Goal: Task Accomplishment & Management: Manage account settings

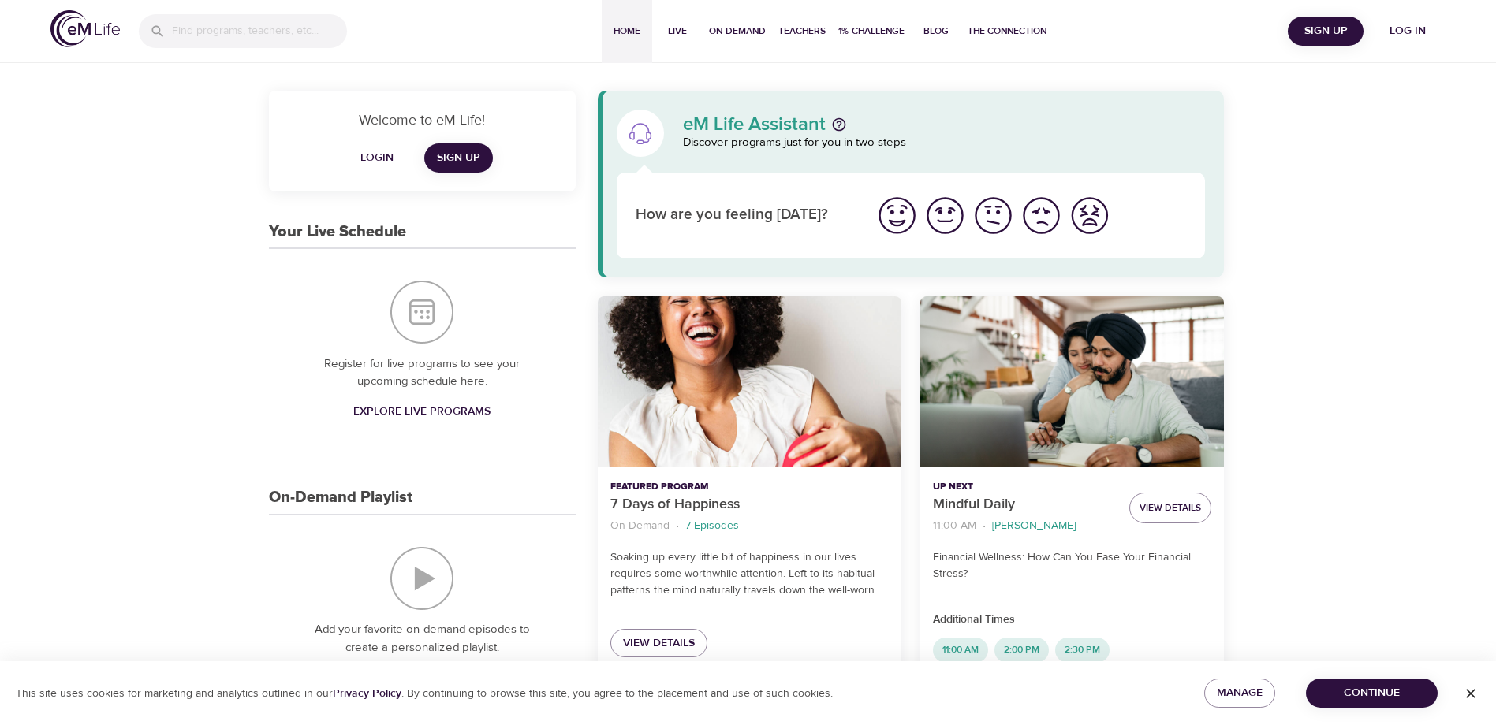
click at [378, 153] on span "Login" at bounding box center [377, 158] width 38 height 20
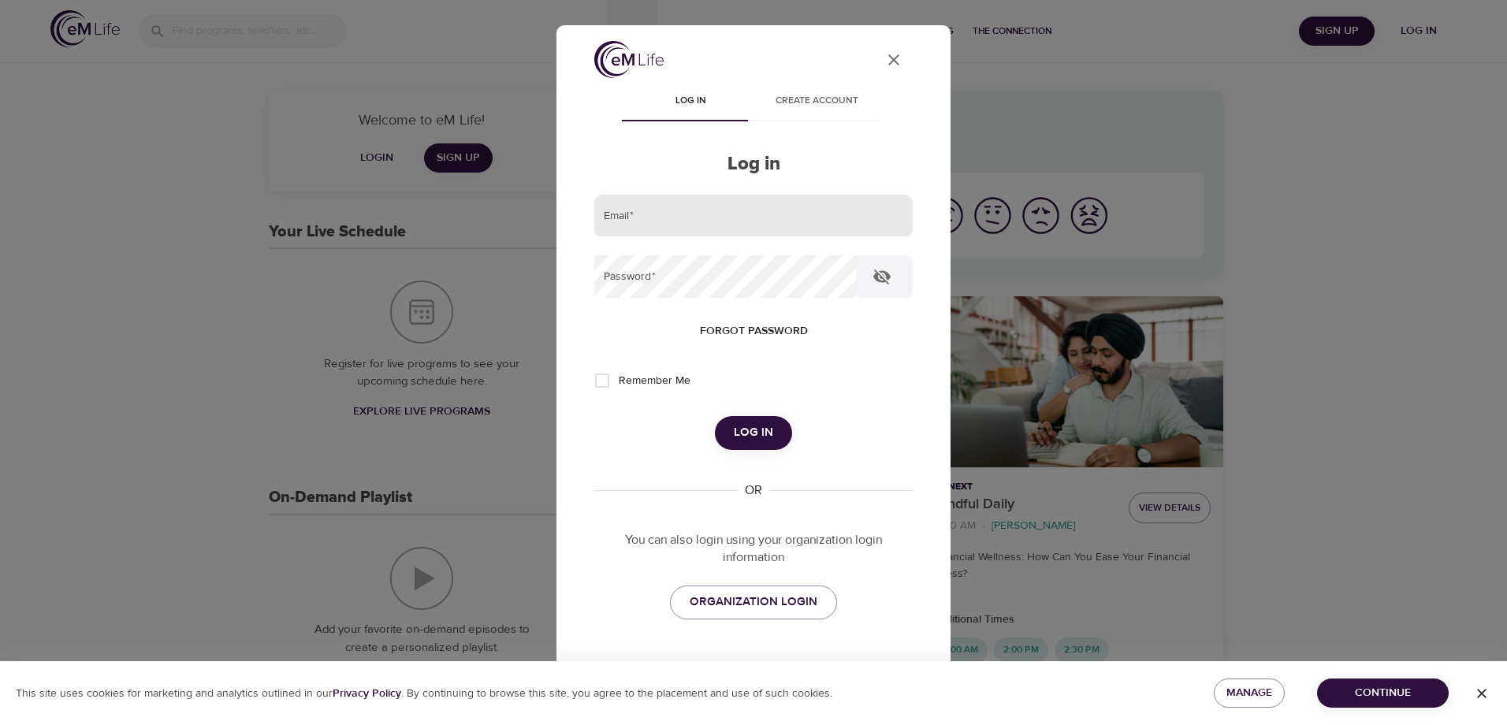
click at [665, 211] on input "email" at bounding box center [753, 216] width 319 height 43
type input "[EMAIL_ADDRESS][DOMAIN_NAME]"
click at [715, 416] on button "Log in" at bounding box center [753, 432] width 77 height 33
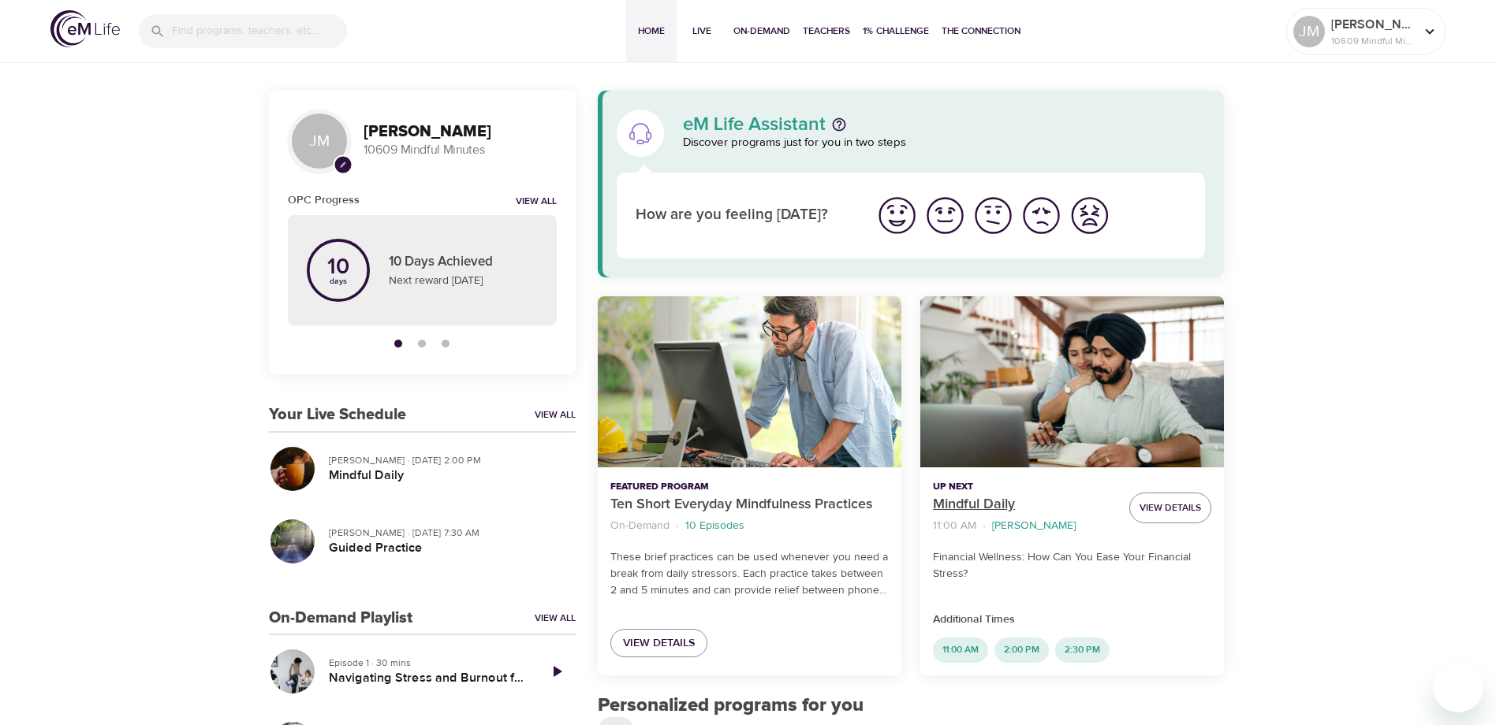
click at [954, 494] on p "Mindful Daily" at bounding box center [1025, 504] width 184 height 21
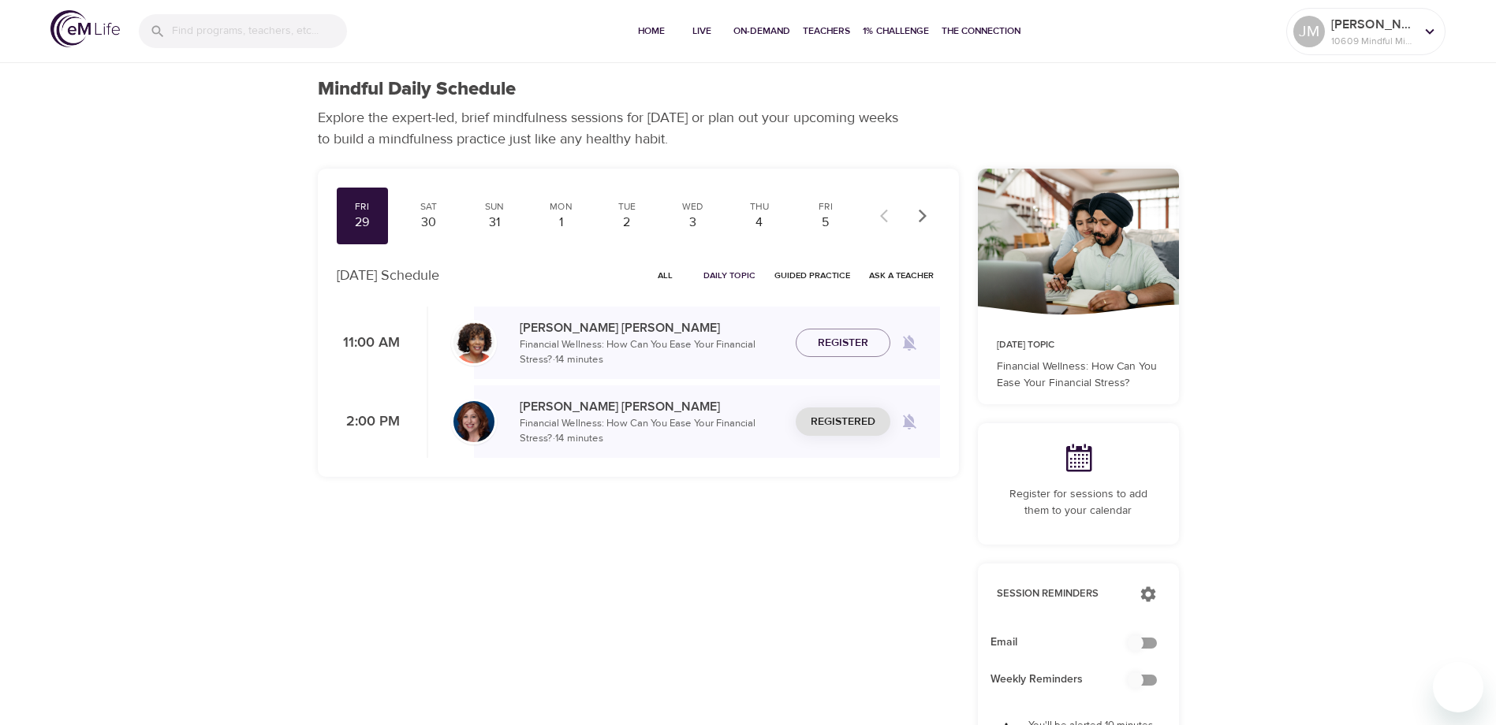
checkbox input "true"
click at [859, 419] on span "Unregister" at bounding box center [843, 422] width 66 height 20
click at [641, 26] on span "Home" at bounding box center [651, 31] width 38 height 17
